Goal: Task Accomplishment & Management: Manage account settings

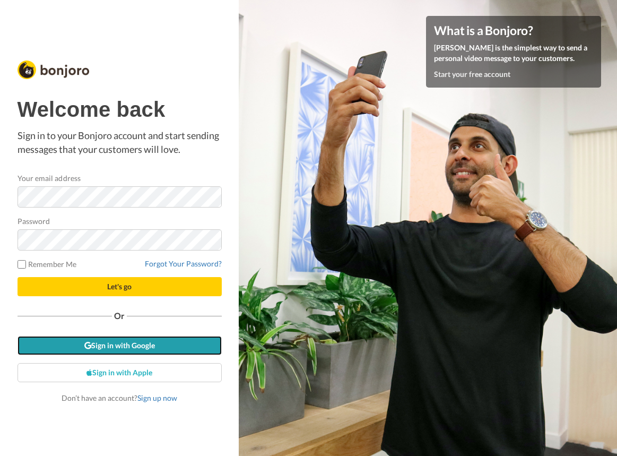
click at [118, 349] on link "Sign in with Google" at bounding box center [120, 345] width 204 height 19
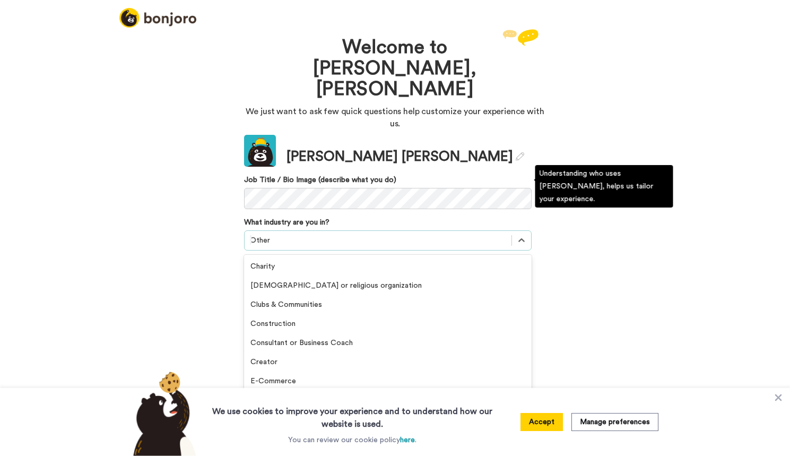
click at [319, 232] on div "Other" at bounding box center [378, 240] width 267 height 17
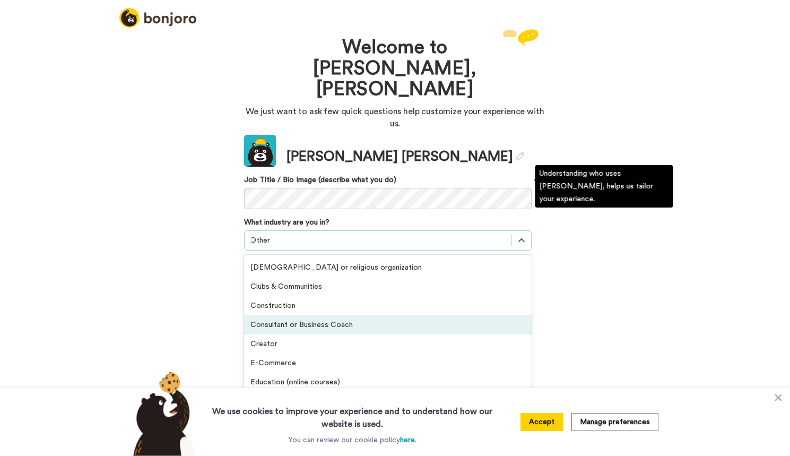
scroll to position [18, 0]
click at [330, 316] on div "Consultant or Business Coach" at bounding box center [388, 325] width 288 height 19
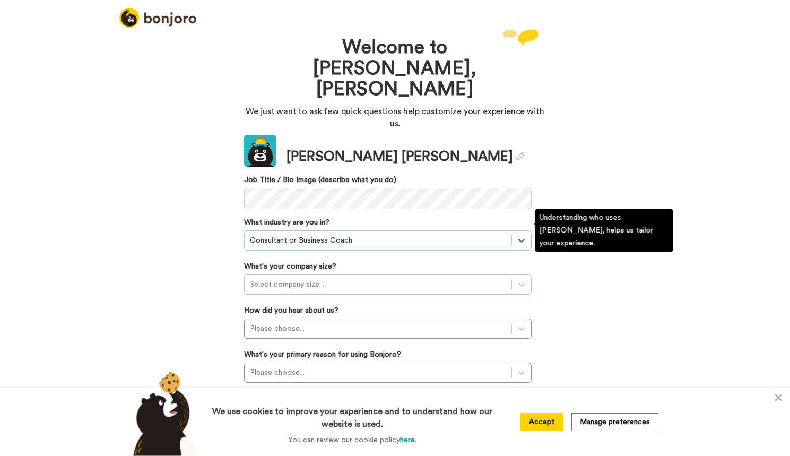
click at [319, 278] on div at bounding box center [378, 284] width 256 height 13
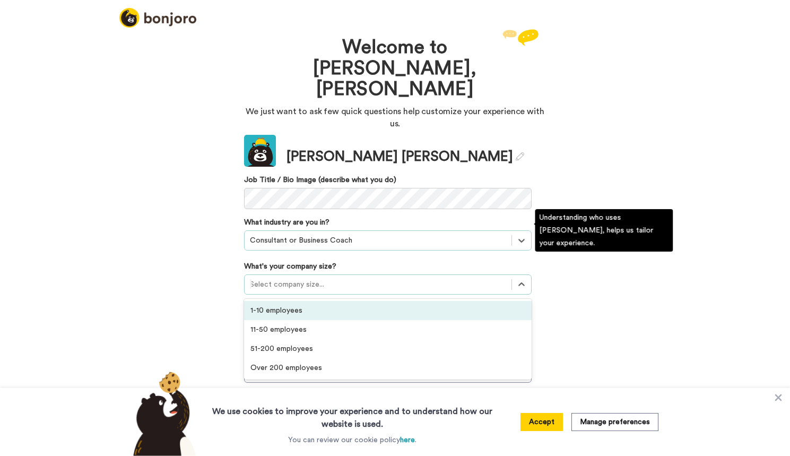
click at [300, 301] on div "1-10 employees" at bounding box center [388, 310] width 288 height 19
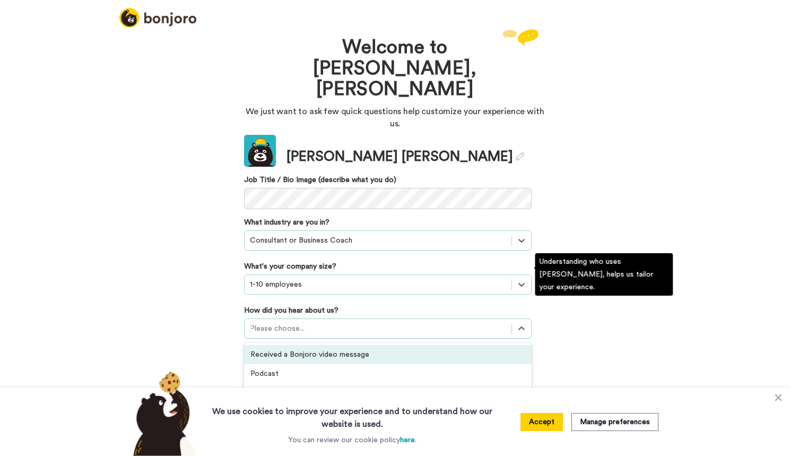
click at [290, 322] on div at bounding box center [378, 328] width 256 height 13
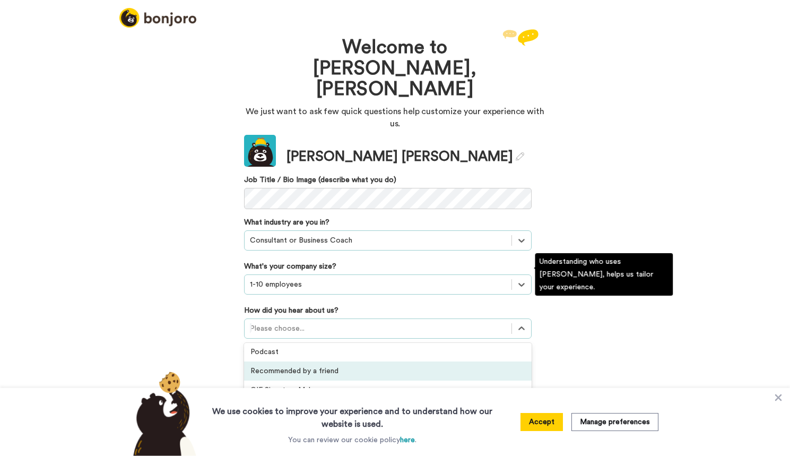
scroll to position [21, 0]
click at [312, 362] on div "Recommended by a friend" at bounding box center [388, 371] width 288 height 19
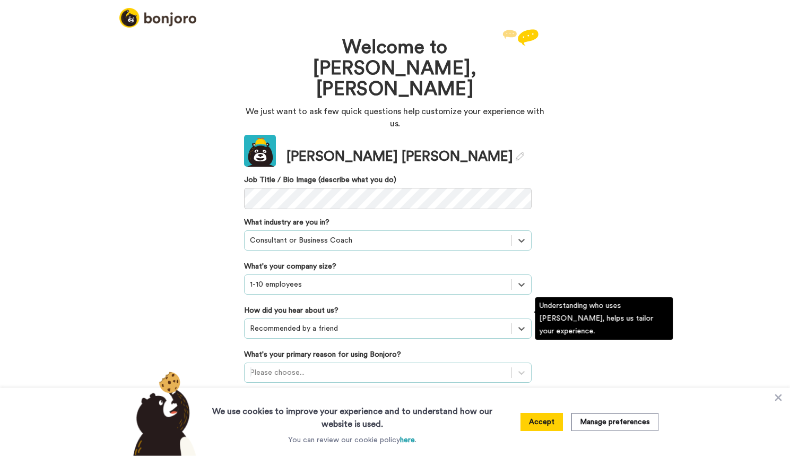
click at [324, 366] on div at bounding box center [378, 372] width 256 height 13
click at [306, 427] on div "Converting leads" at bounding box center [388, 436] width 288 height 19
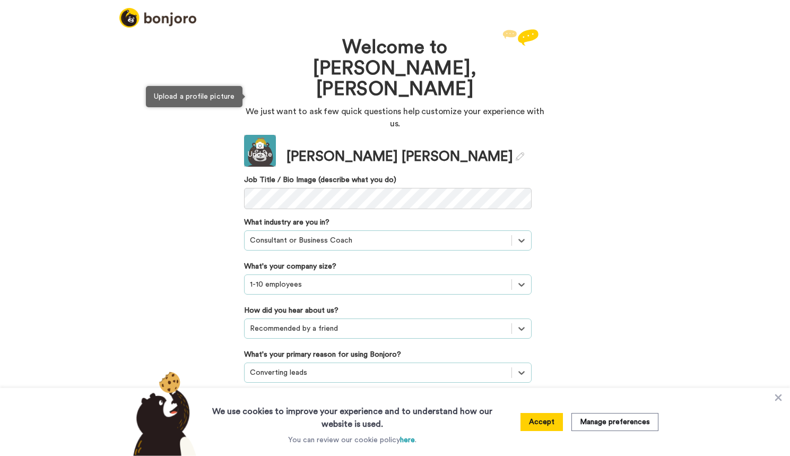
click at [267, 149] on div "Update" at bounding box center [260, 154] width 32 height 11
click at [448, 406] on button "Continue" at bounding box center [388, 416] width 288 height 20
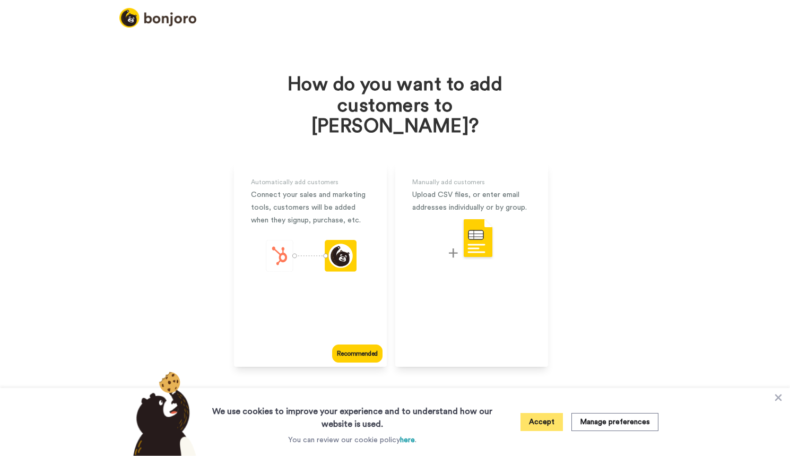
click at [545, 422] on button "Accept" at bounding box center [542, 422] width 42 height 18
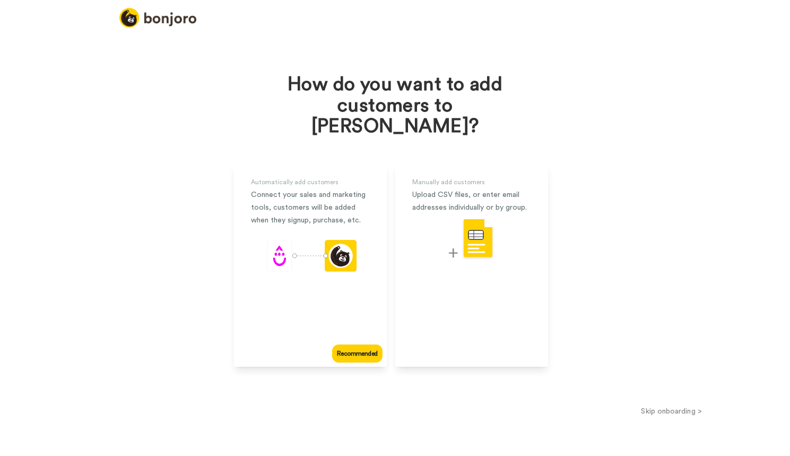
click at [617, 405] on button "Skip onboarding >" at bounding box center [671, 410] width 237 height 11
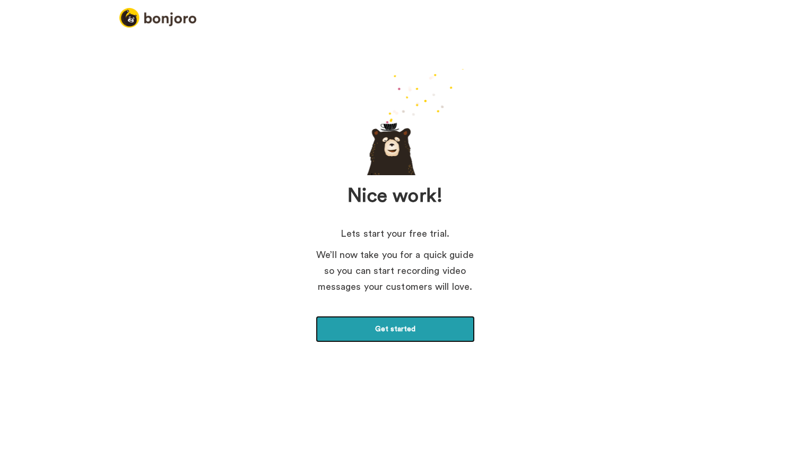
click at [428, 334] on link "Get started" at bounding box center [395, 329] width 159 height 27
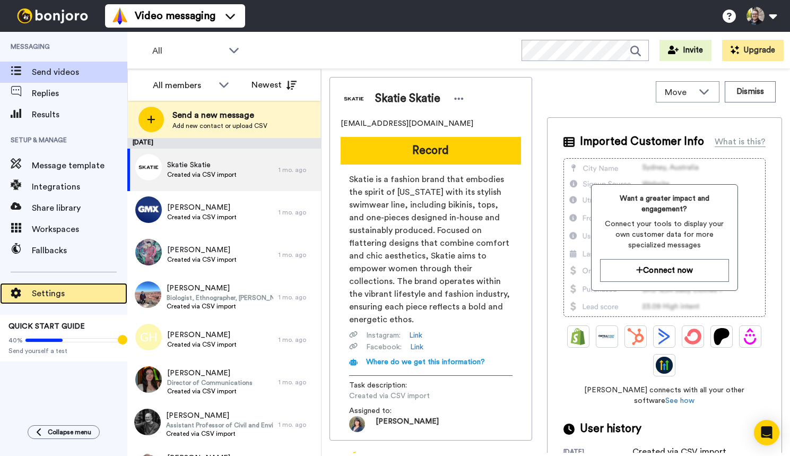
click at [63, 291] on span "Settings" at bounding box center [80, 293] width 96 height 13
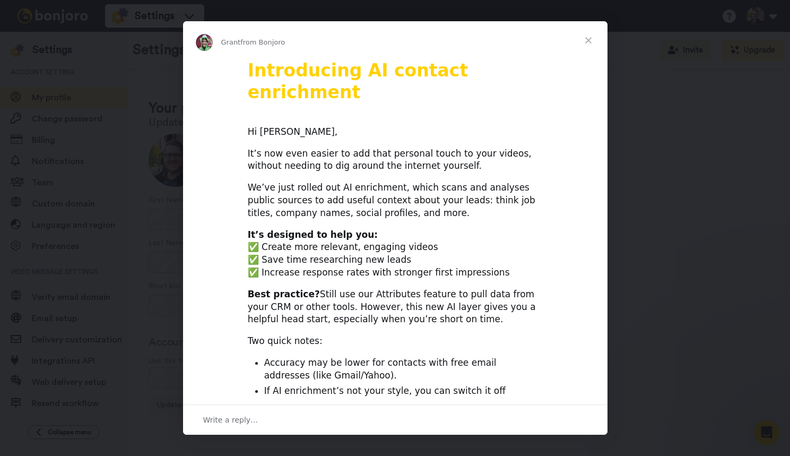
click at [591, 39] on span "Close" at bounding box center [588, 40] width 38 height 38
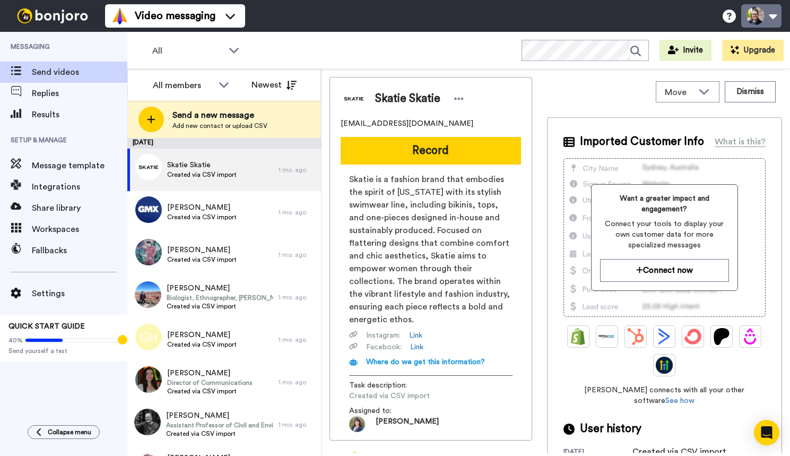
click at [770, 13] on button at bounding box center [761, 15] width 40 height 23
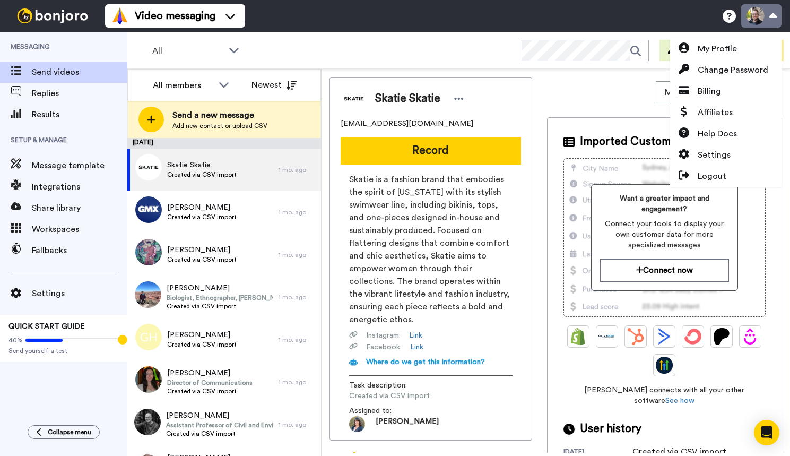
click at [770, 13] on button at bounding box center [761, 15] width 40 height 23
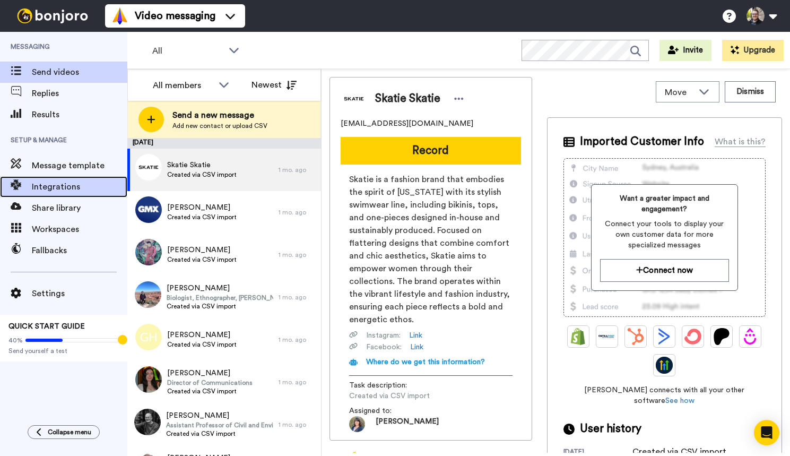
click at [80, 185] on span "Integrations" at bounding box center [80, 186] width 96 height 13
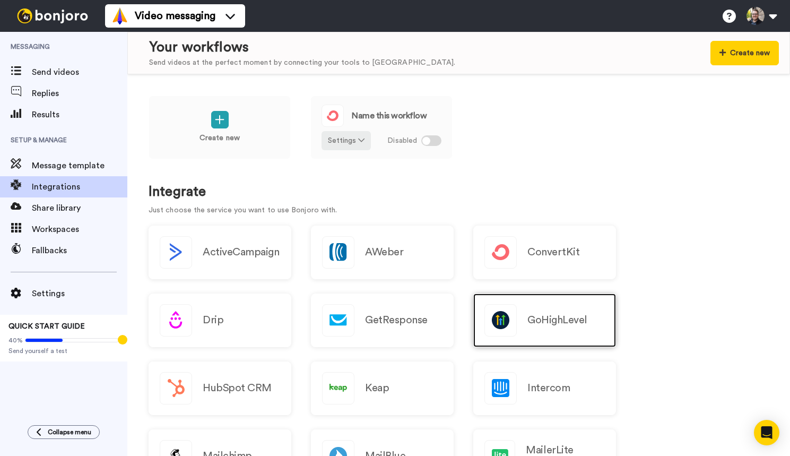
click at [575, 326] on div "GoHighLevel" at bounding box center [544, 320] width 143 height 54
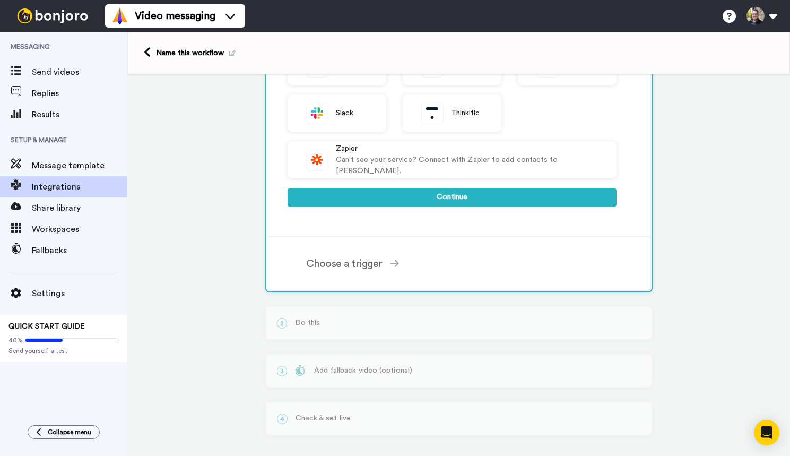
scroll to position [361, 0]
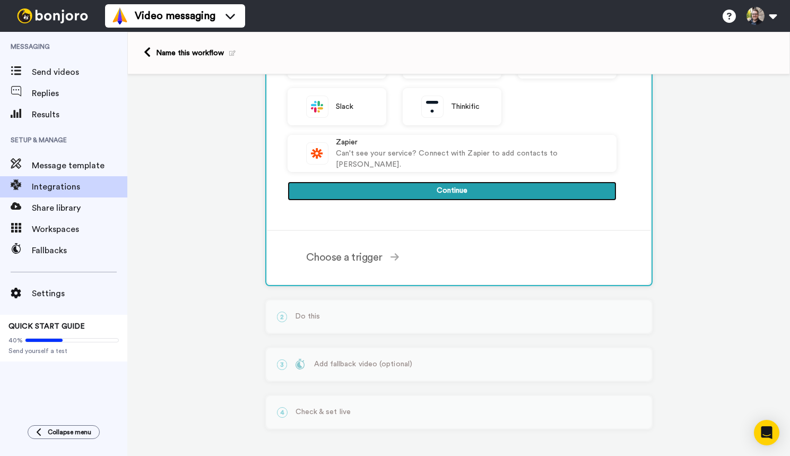
click at [466, 189] on button "Continue" at bounding box center [452, 191] width 329 height 19
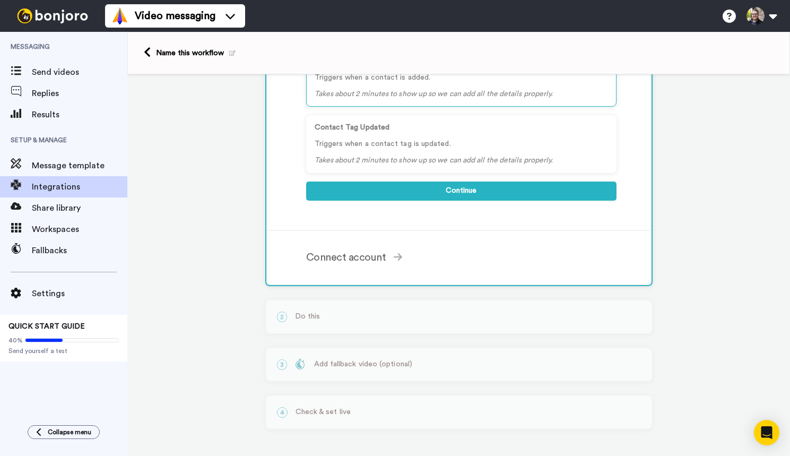
scroll to position [0, 0]
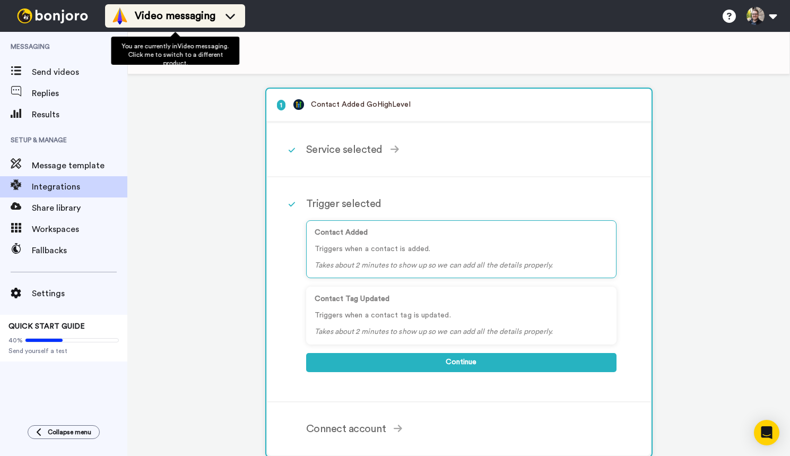
click at [222, 18] on icon at bounding box center [230, 16] width 17 height 11
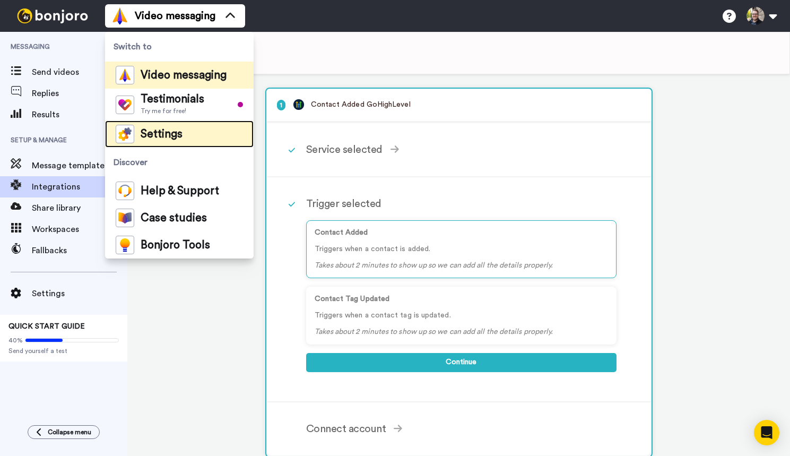
click at [186, 127] on li "Settings" at bounding box center [179, 133] width 149 height 27
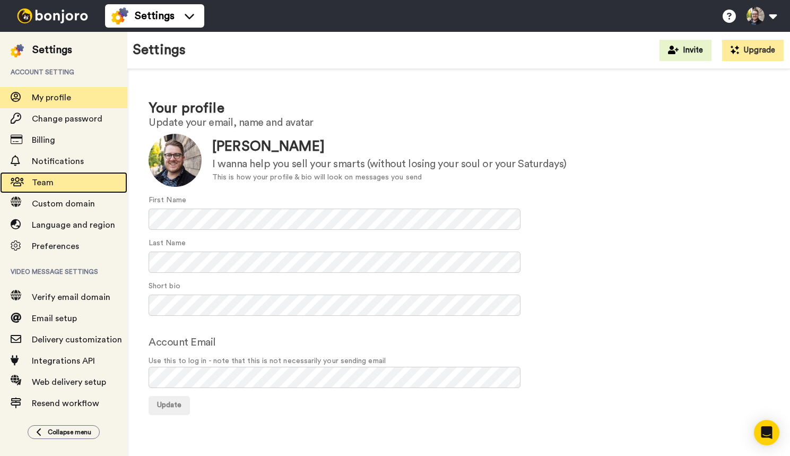
click at [42, 184] on span "Team" at bounding box center [43, 182] width 22 height 8
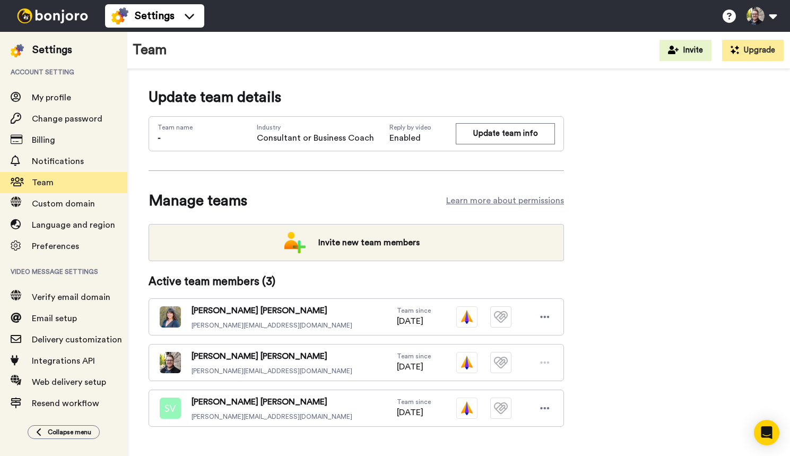
scroll to position [23, 0]
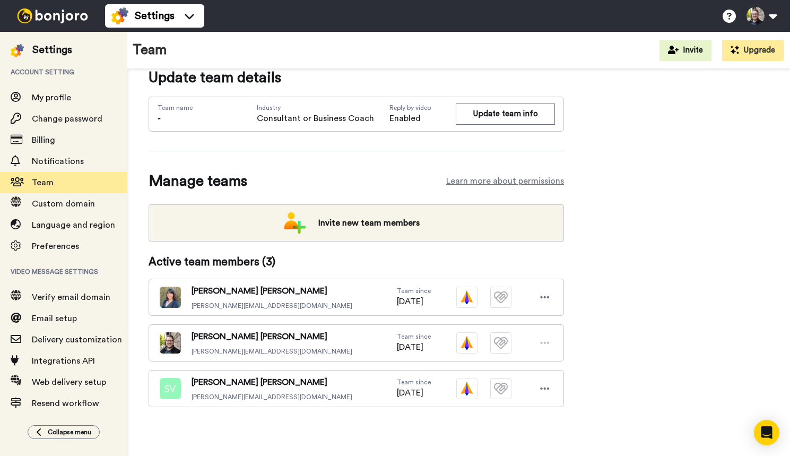
click at [547, 345] on icon at bounding box center [545, 343] width 10 height 11
click at [519, 111] on button "Update team info" at bounding box center [505, 113] width 99 height 21
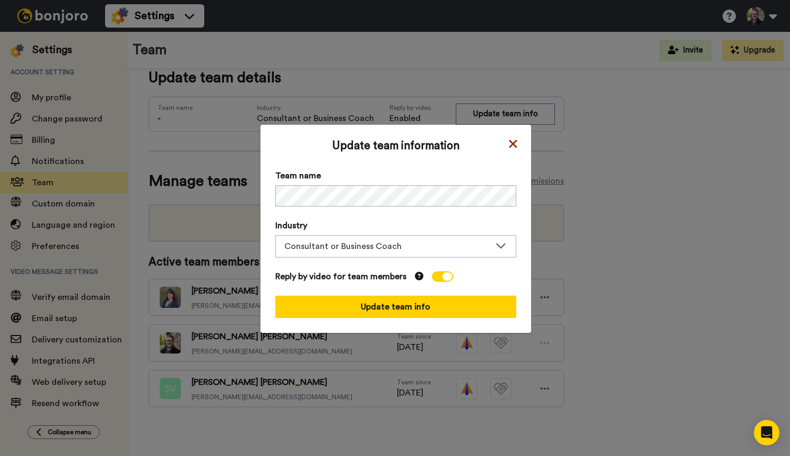
click at [516, 146] on icon at bounding box center [513, 143] width 11 height 13
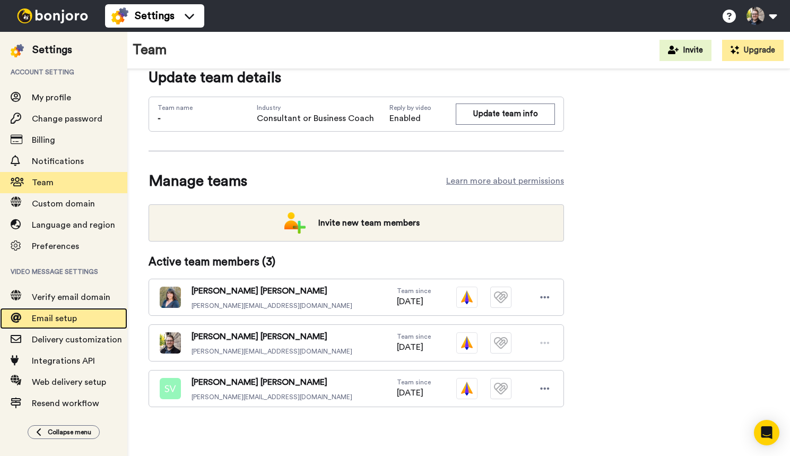
click at [65, 316] on span "Email setup" at bounding box center [54, 318] width 45 height 8
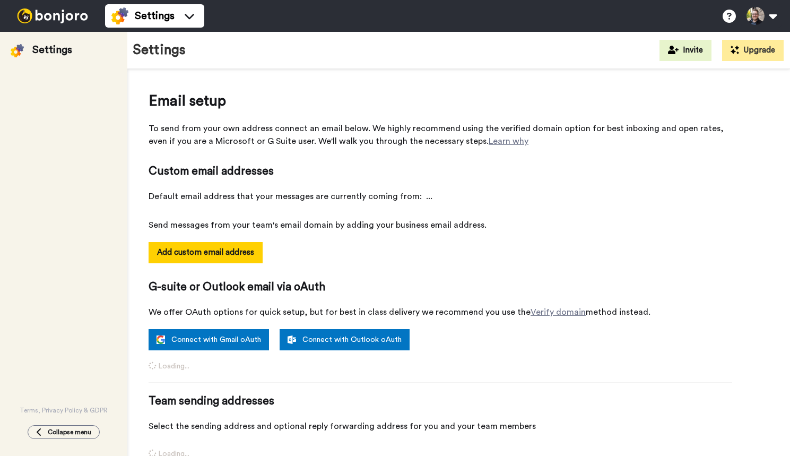
select select "162797"
select select "162936"
select select "163197"
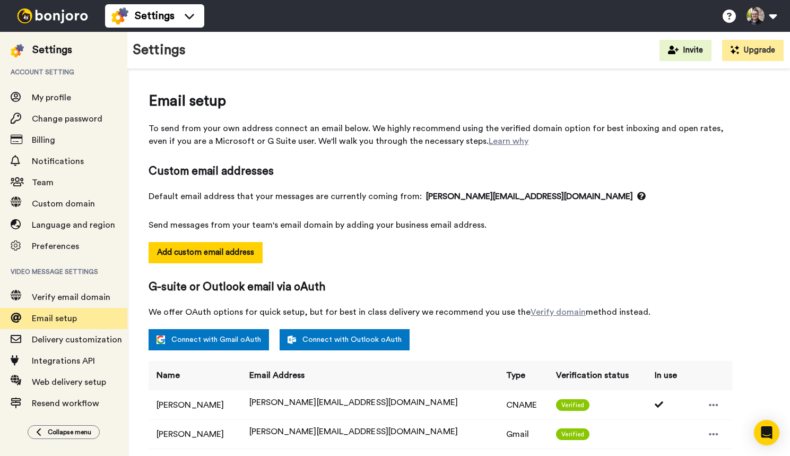
click at [460, 198] on span "john@sabiduria.org" at bounding box center [536, 196] width 220 height 13
click at [212, 247] on button "Add custom email address" at bounding box center [206, 252] width 114 height 21
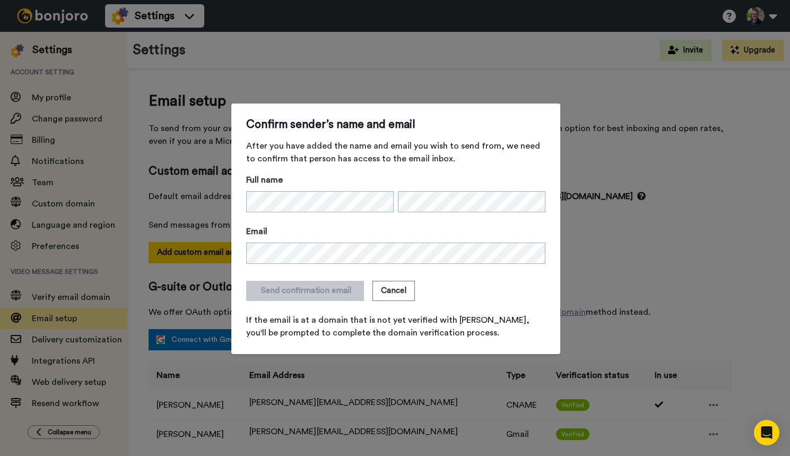
click at [458, 289] on div "Send confirmation email Cancel" at bounding box center [395, 291] width 299 height 20
click at [307, 295] on button "Send confirmation email" at bounding box center [305, 291] width 118 height 20
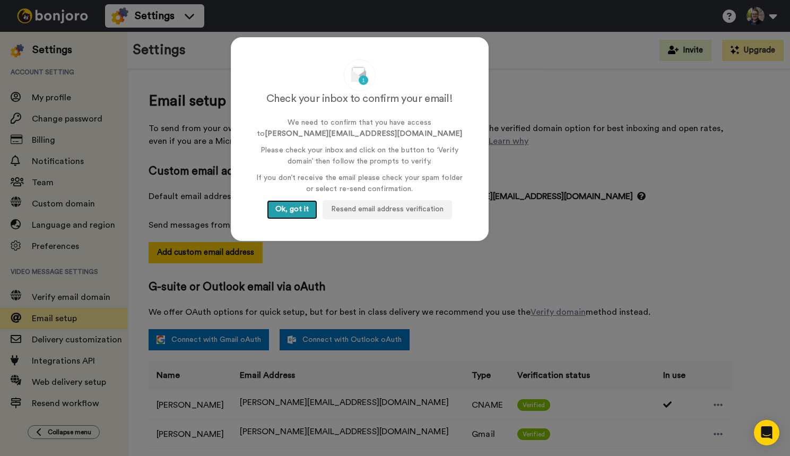
click at [286, 209] on button "Ok, got it" at bounding box center [292, 209] width 50 height 19
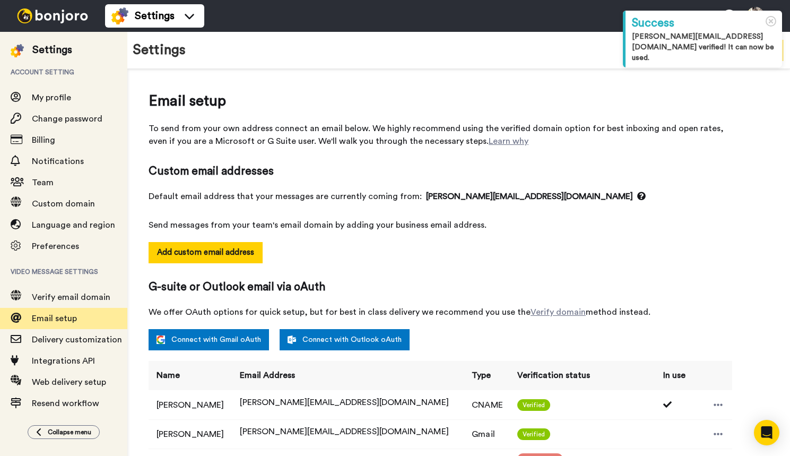
select select "162797"
select select "162936"
select select "163197"
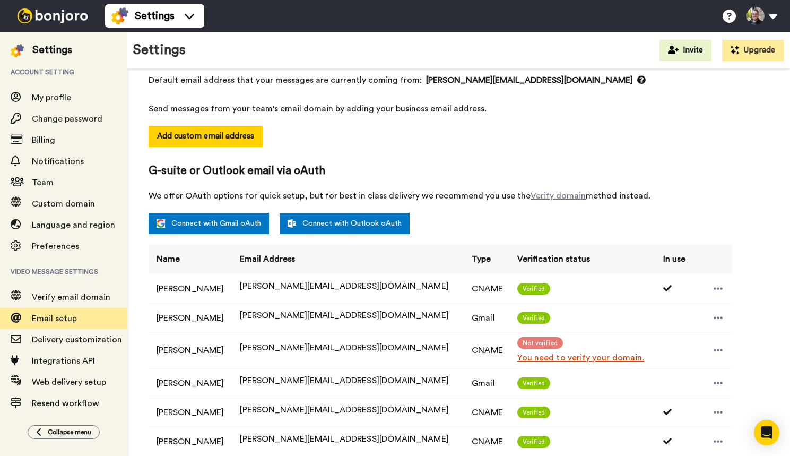
scroll to position [121, 0]
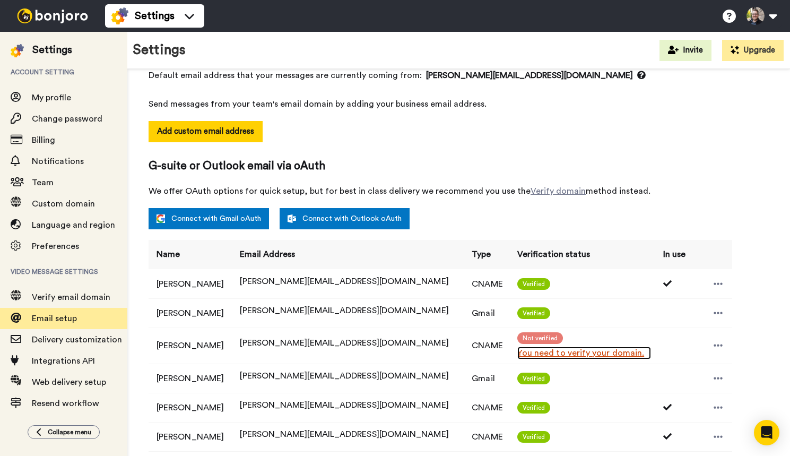
click at [517, 355] on link "You need to verify your domain." at bounding box center [584, 353] width 134 height 13
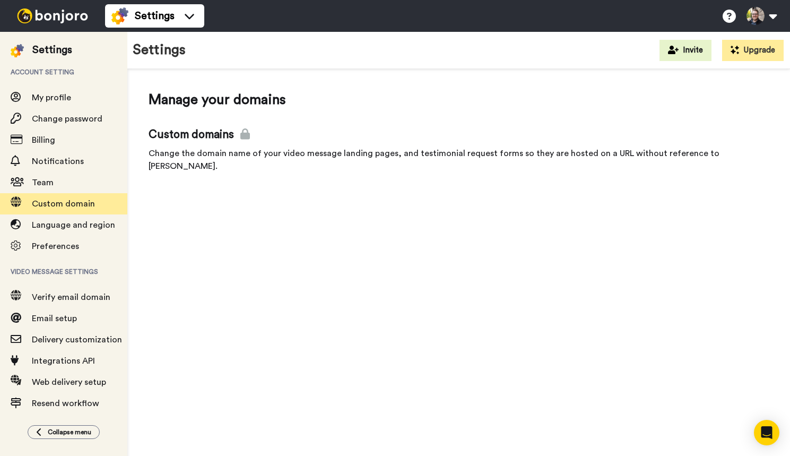
click at [241, 135] on icon at bounding box center [245, 133] width 10 height 11
click at [63, 201] on span "Custom domain" at bounding box center [63, 204] width 63 height 8
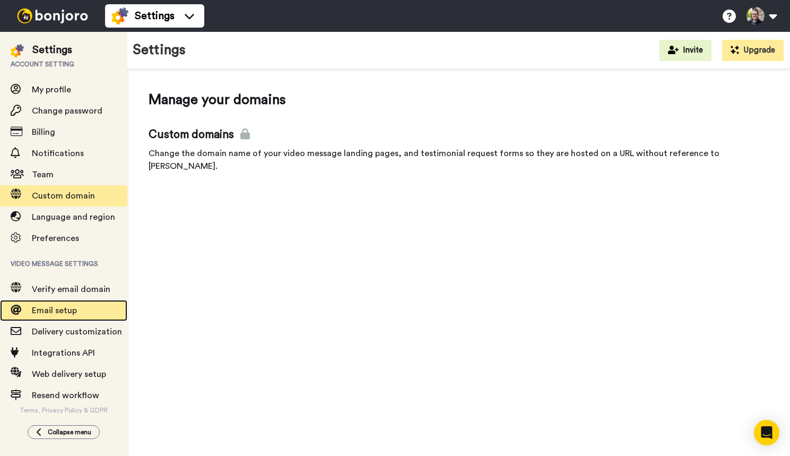
click at [76, 320] on div "Email setup" at bounding box center [63, 310] width 127 height 21
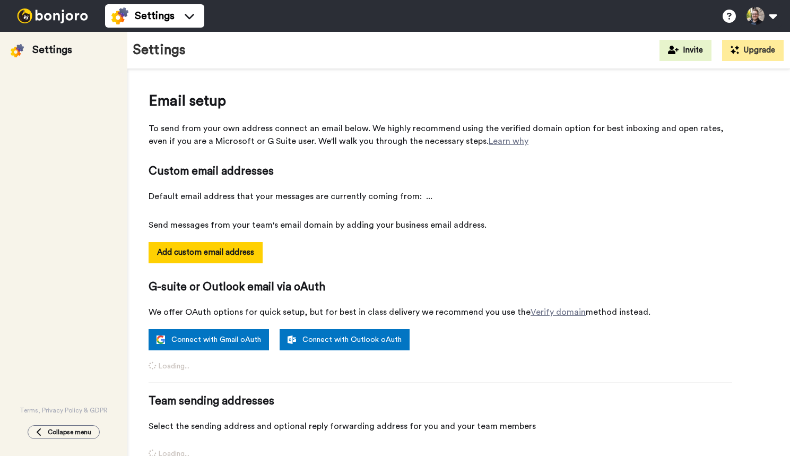
select select "162797"
select select "162936"
select select "163197"
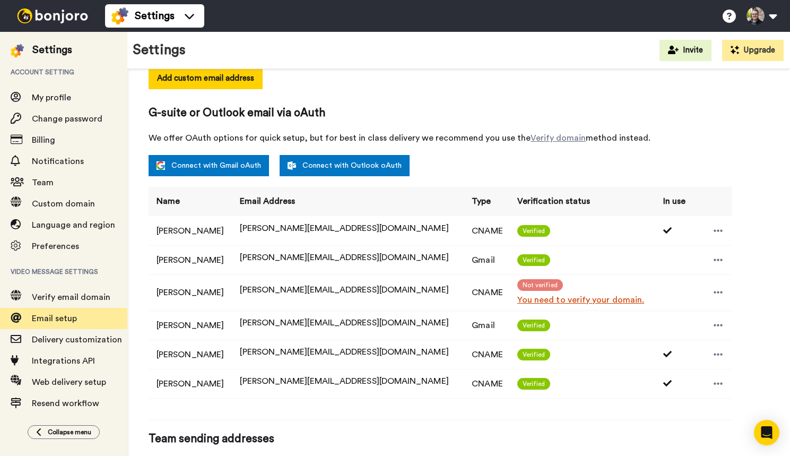
scroll to position [175, 0]
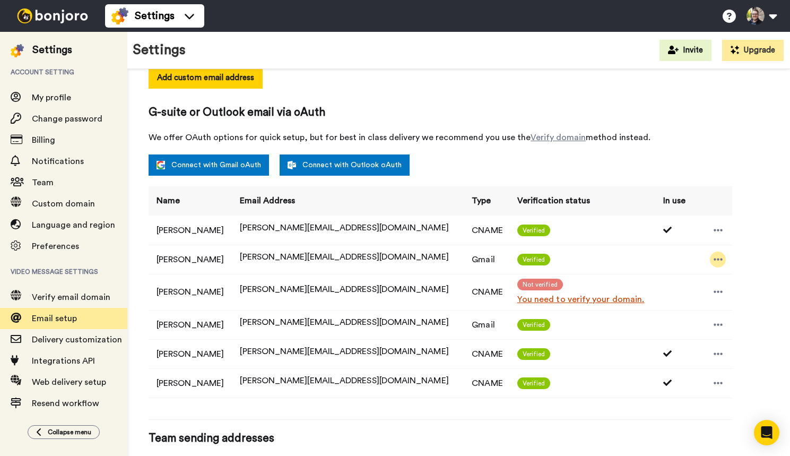
click at [714, 256] on icon at bounding box center [719, 259] width 10 height 11
click at [748, 165] on div "Email setup To send from your own address connect an email below. We highly rec…" at bounding box center [459, 293] width 620 height 755
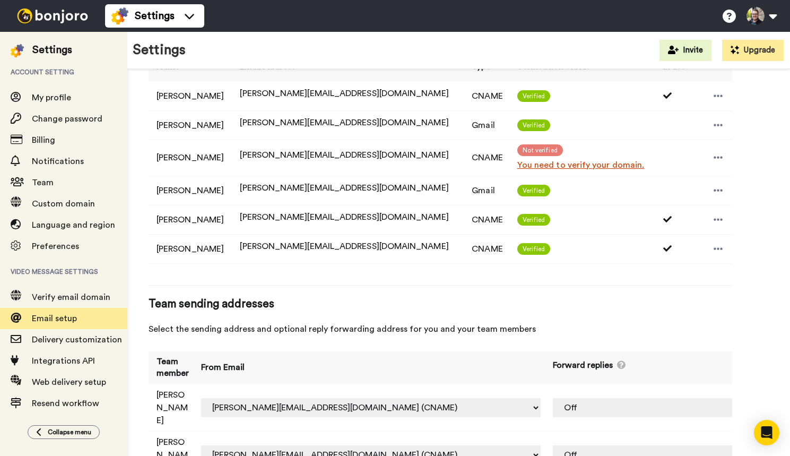
scroll to position [350, 0]
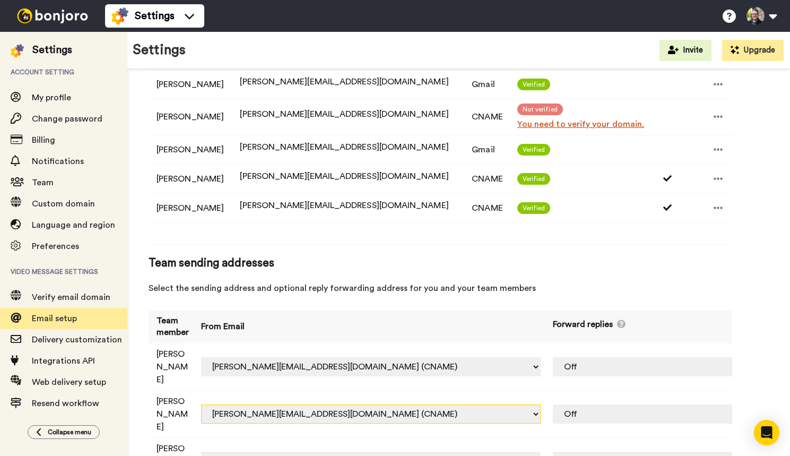
click at [394, 404] on select "[PERSON_NAME][EMAIL_ADDRESS][PERSON_NAME][DOMAIN_NAME] (Default) [PERSON_NAME][…" at bounding box center [371, 413] width 340 height 19
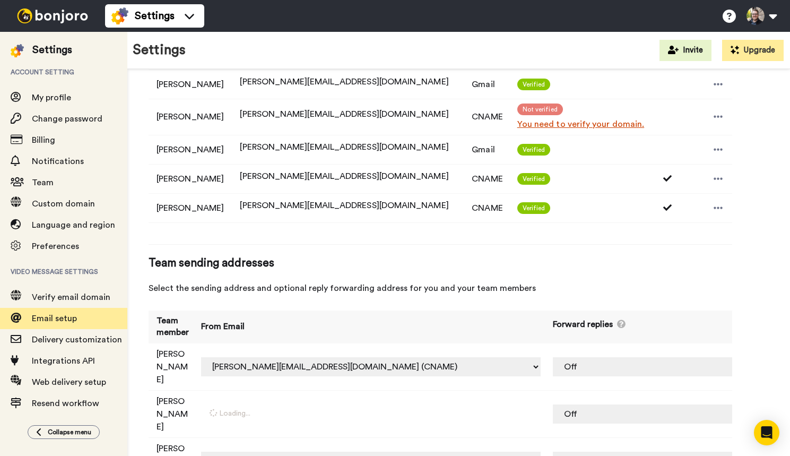
select select "162801"
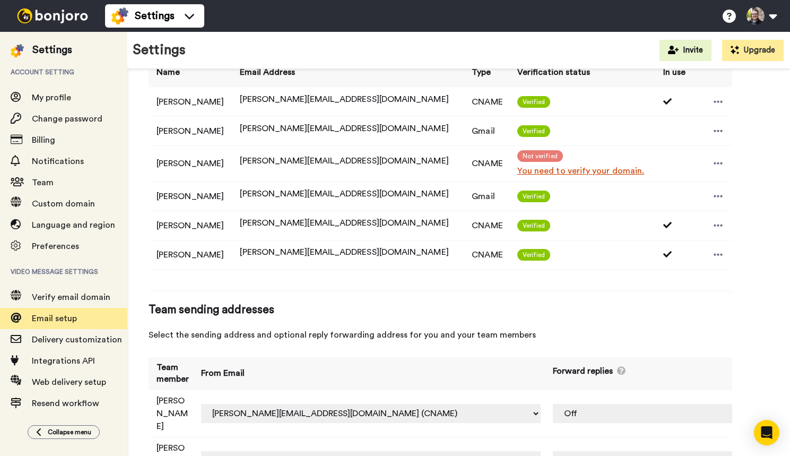
scroll to position [302, 0]
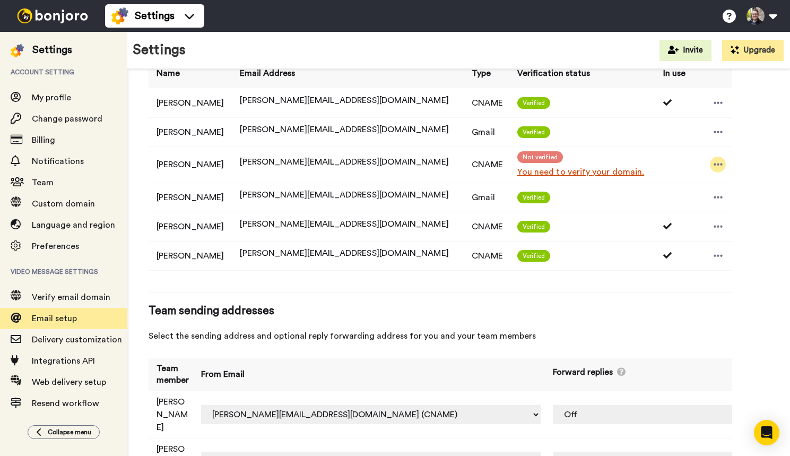
click at [714, 168] on icon at bounding box center [719, 164] width 10 height 11
click at [742, 158] on div "Email setup To send from your own address connect an email below. We highly rec…" at bounding box center [459, 165] width 620 height 755
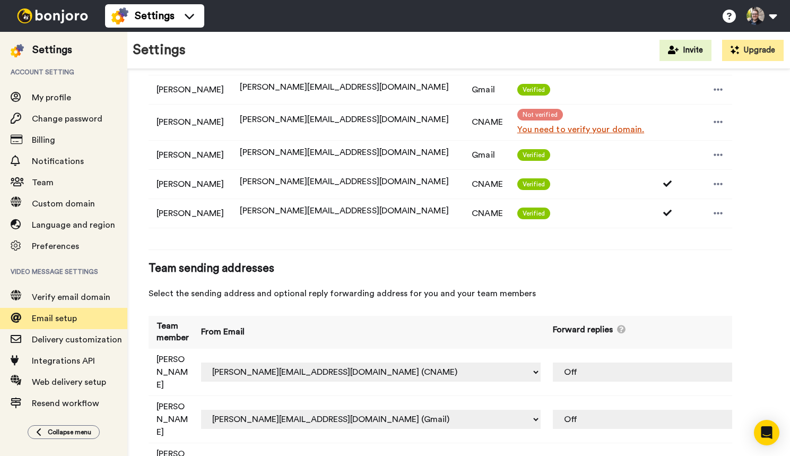
scroll to position [350, 0]
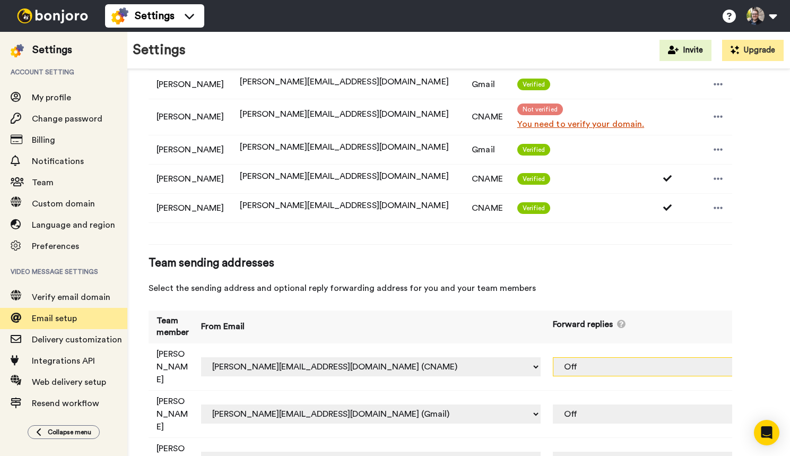
click at [592, 357] on select "Off [PERSON_NAME][EMAIL_ADDRESS][DOMAIN_NAME] (Gmail) [PERSON_NAME][EMAIL_ADDRE…" at bounding box center [690, 366] width 274 height 19
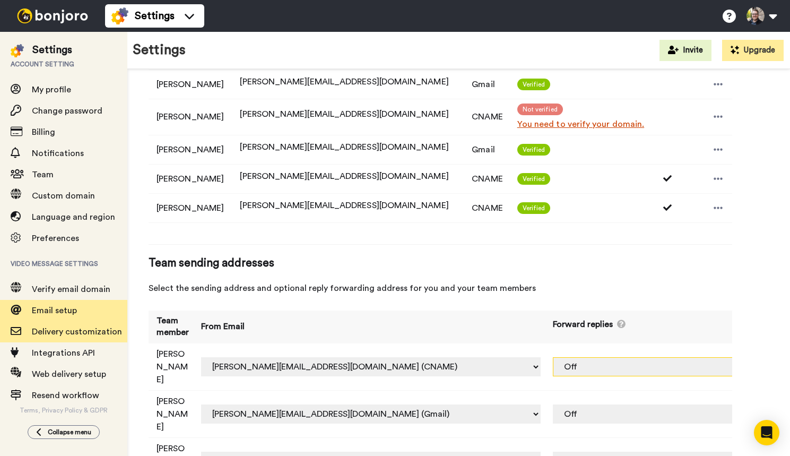
scroll to position [0, 0]
